Goal: Task Accomplishment & Management: Manage account settings

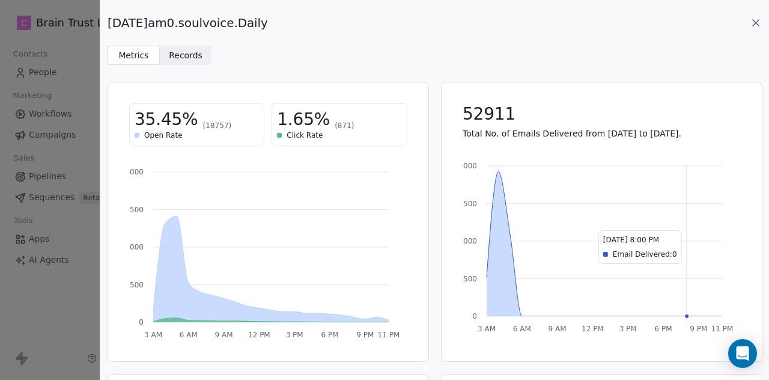
scroll to position [280, 0]
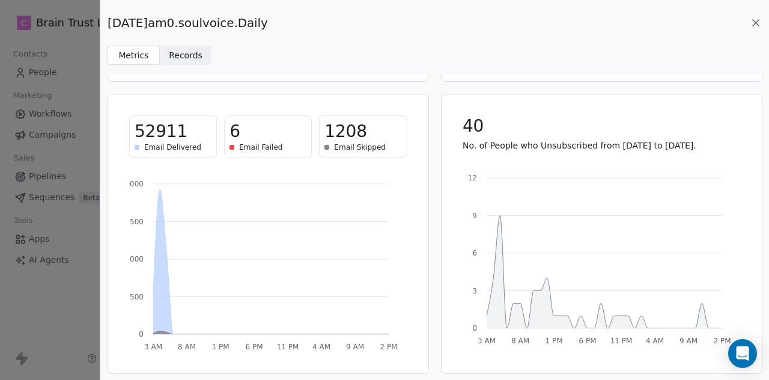
click at [758, 22] on icon at bounding box center [756, 23] width 12 height 12
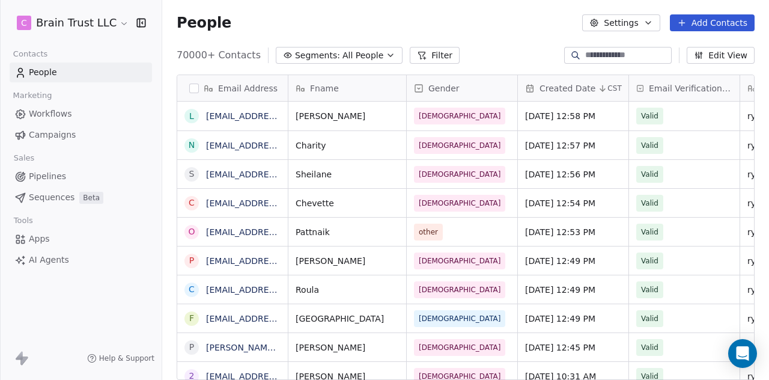
scroll to position [324, 597]
